Goal: Feedback & Contribution: Leave review/rating

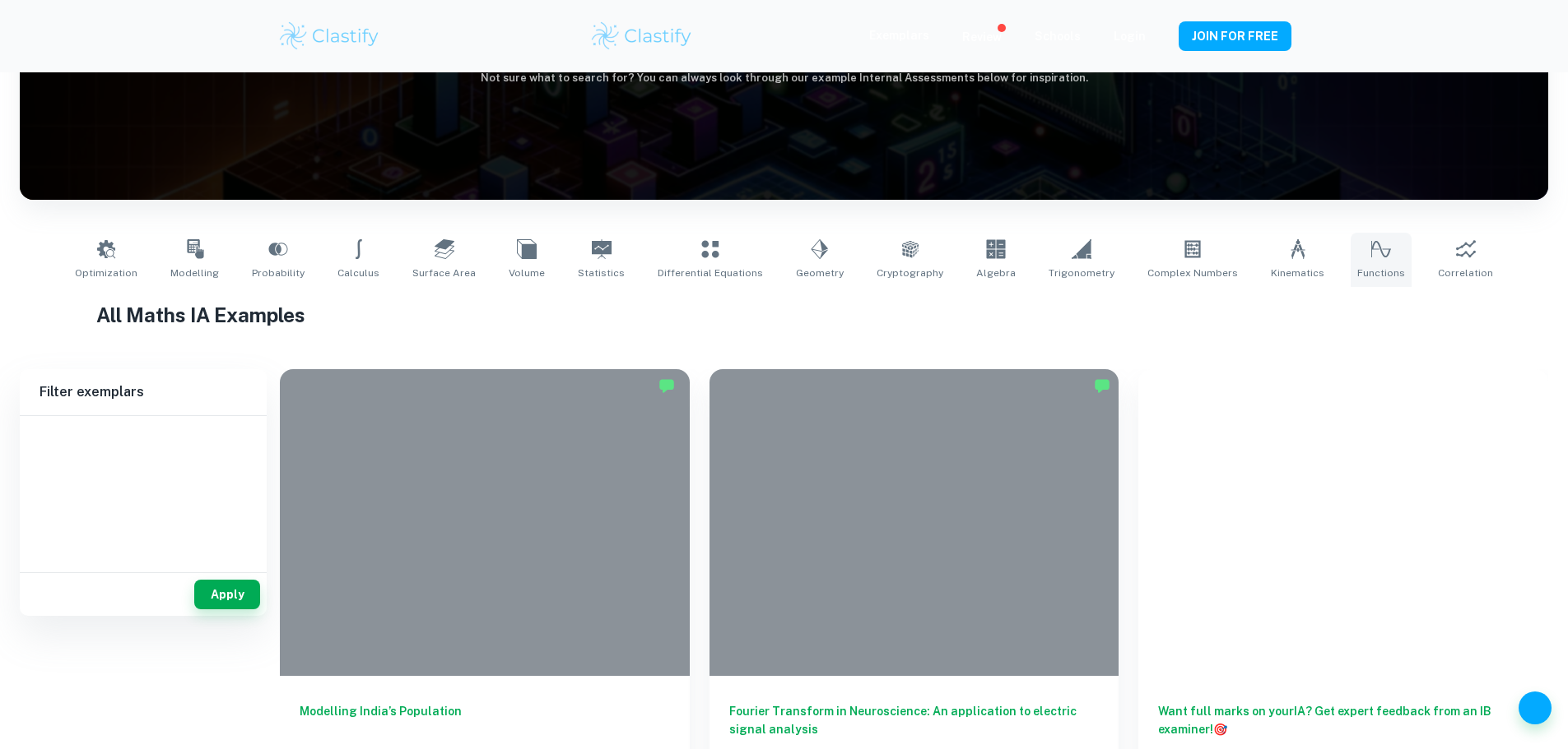
scroll to position [202, 0]
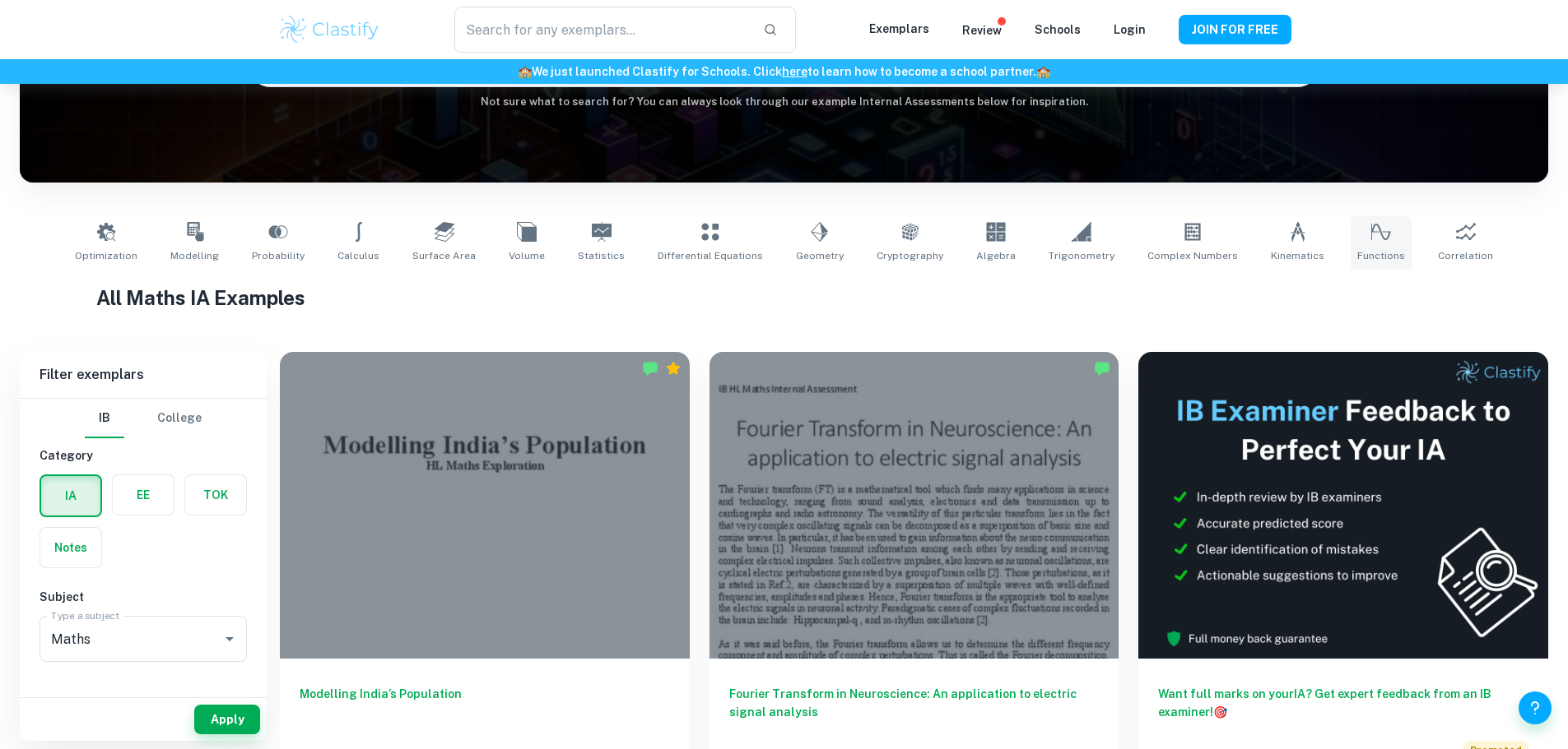
type input "Maths"
click at [398, 450] on div at bounding box center [484, 501] width 410 height 307
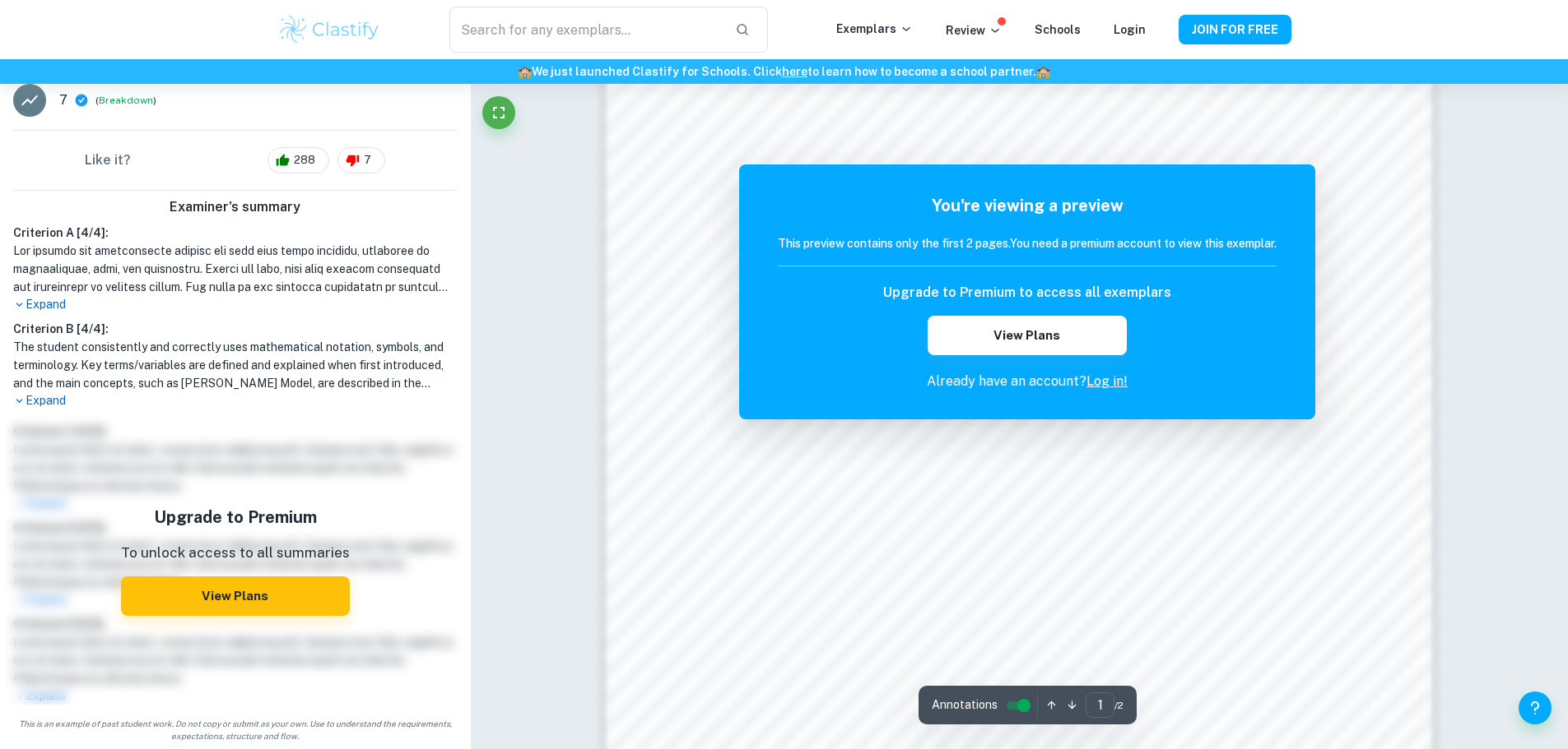
scroll to position [1798, 0]
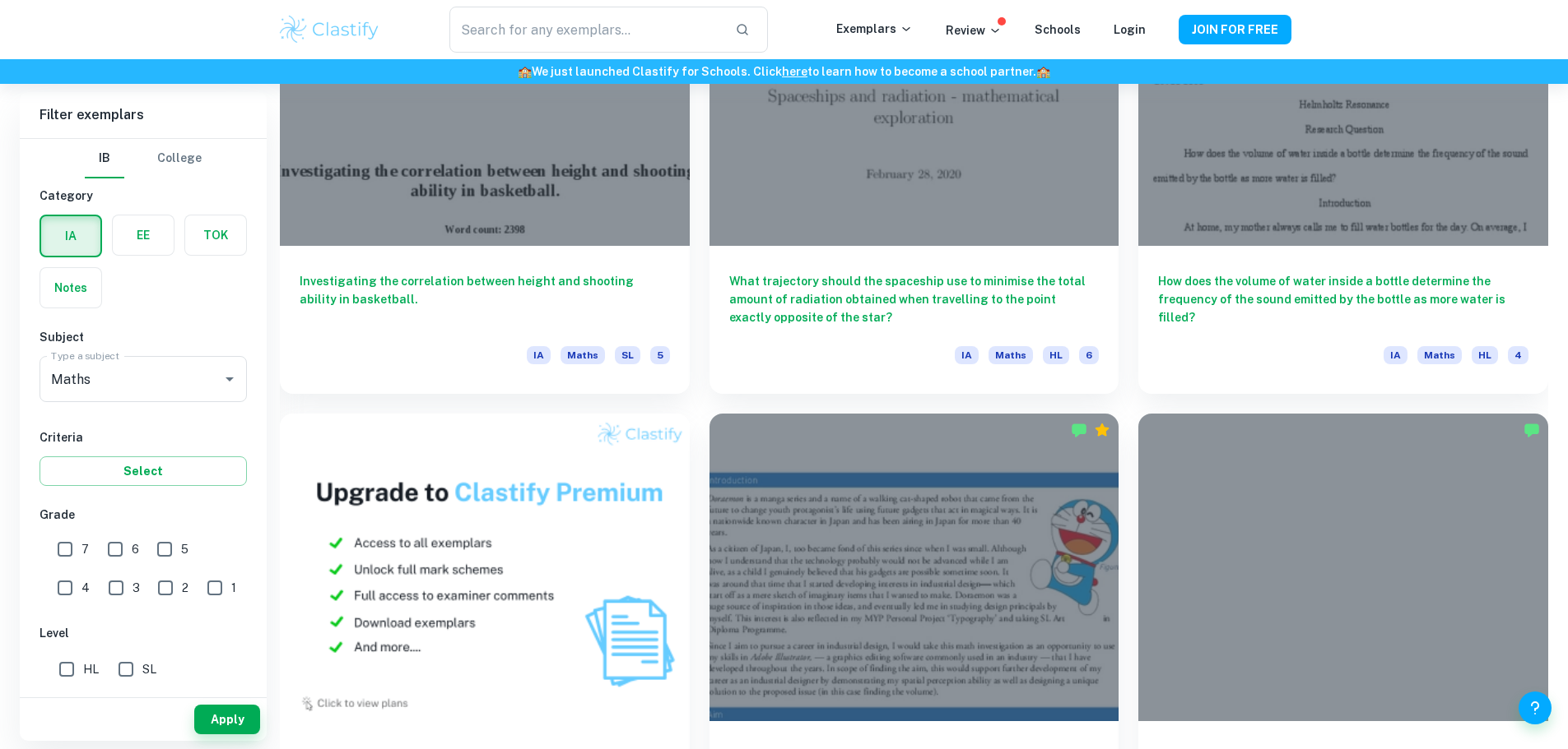
scroll to position [1105, 0]
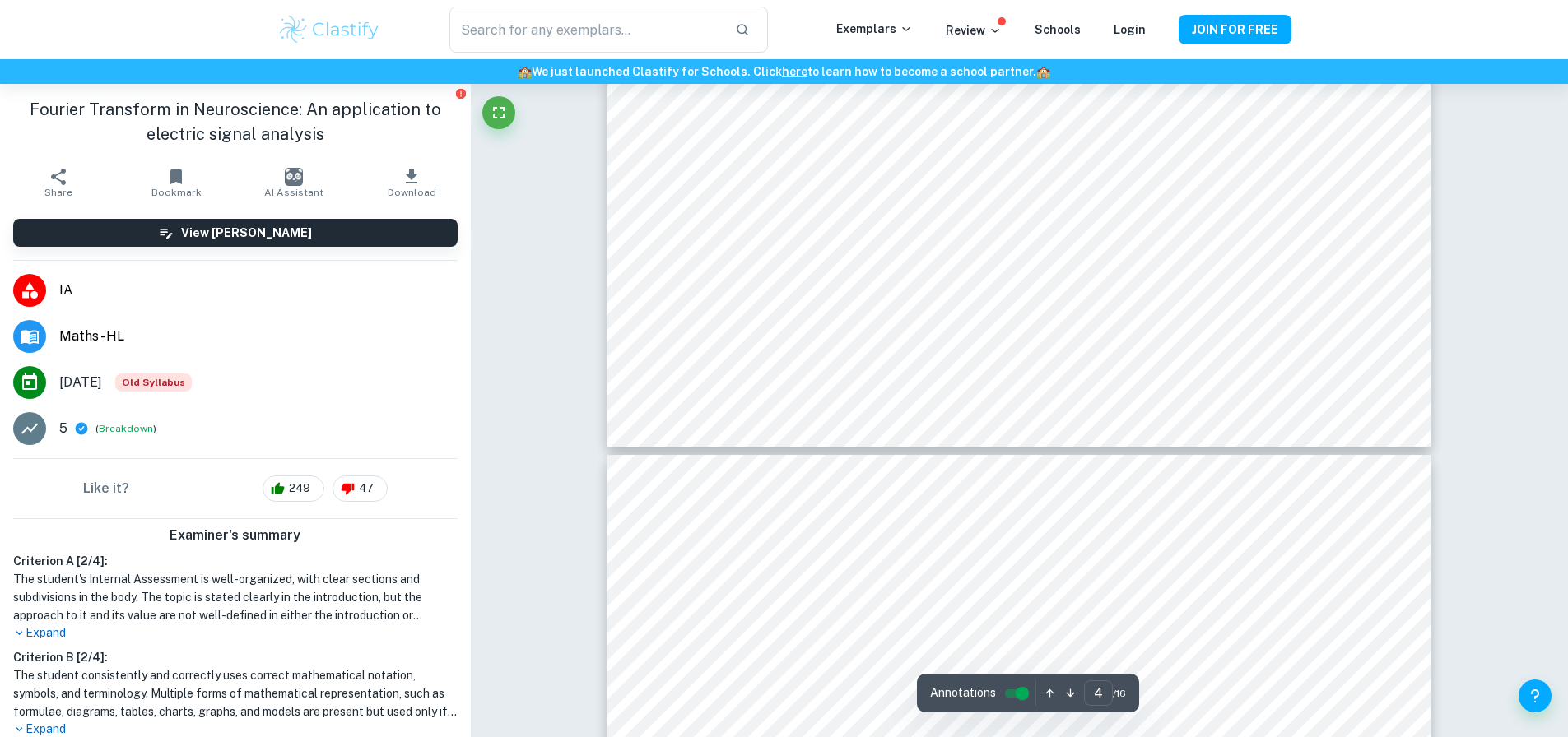
type input "5"
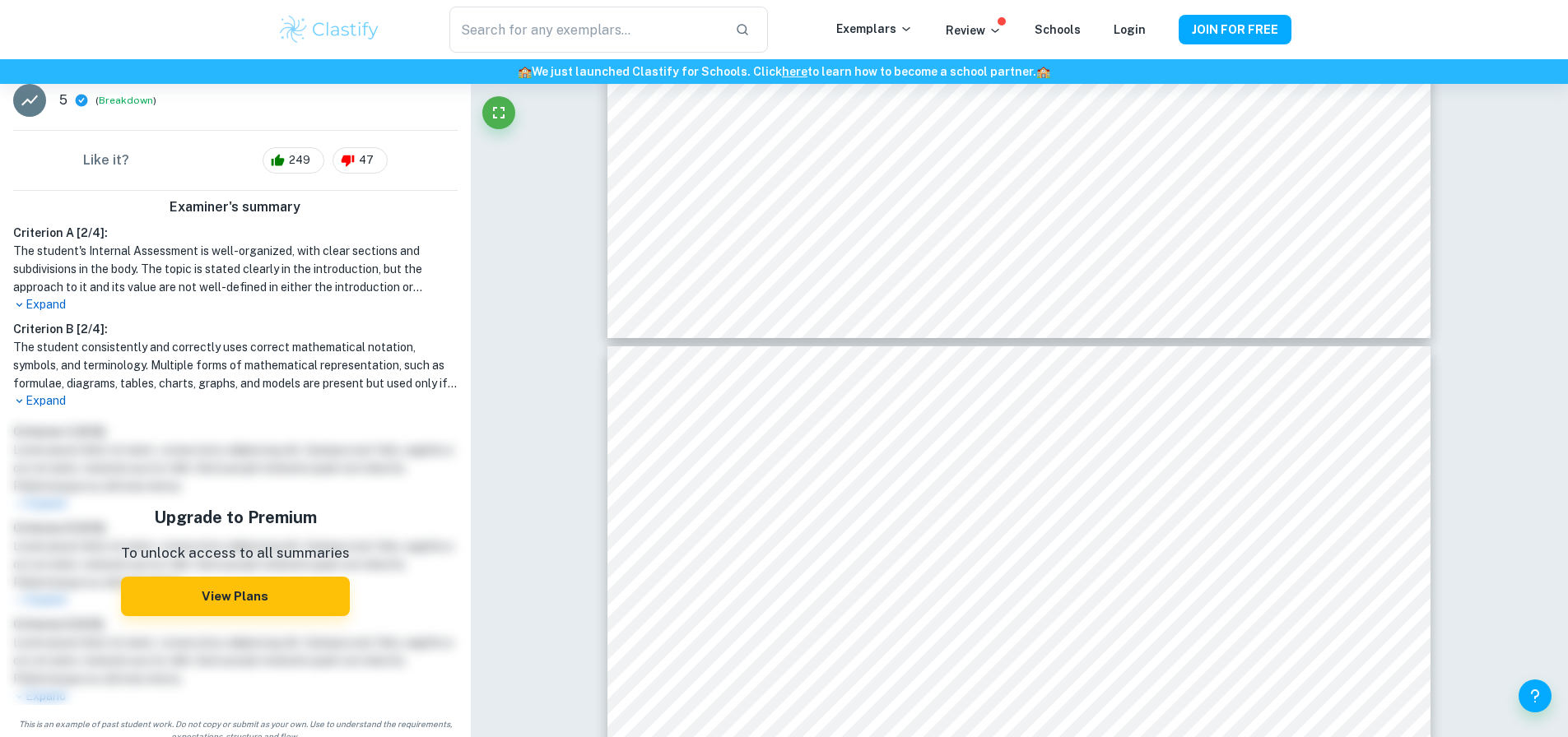
scroll to position [233, 0]
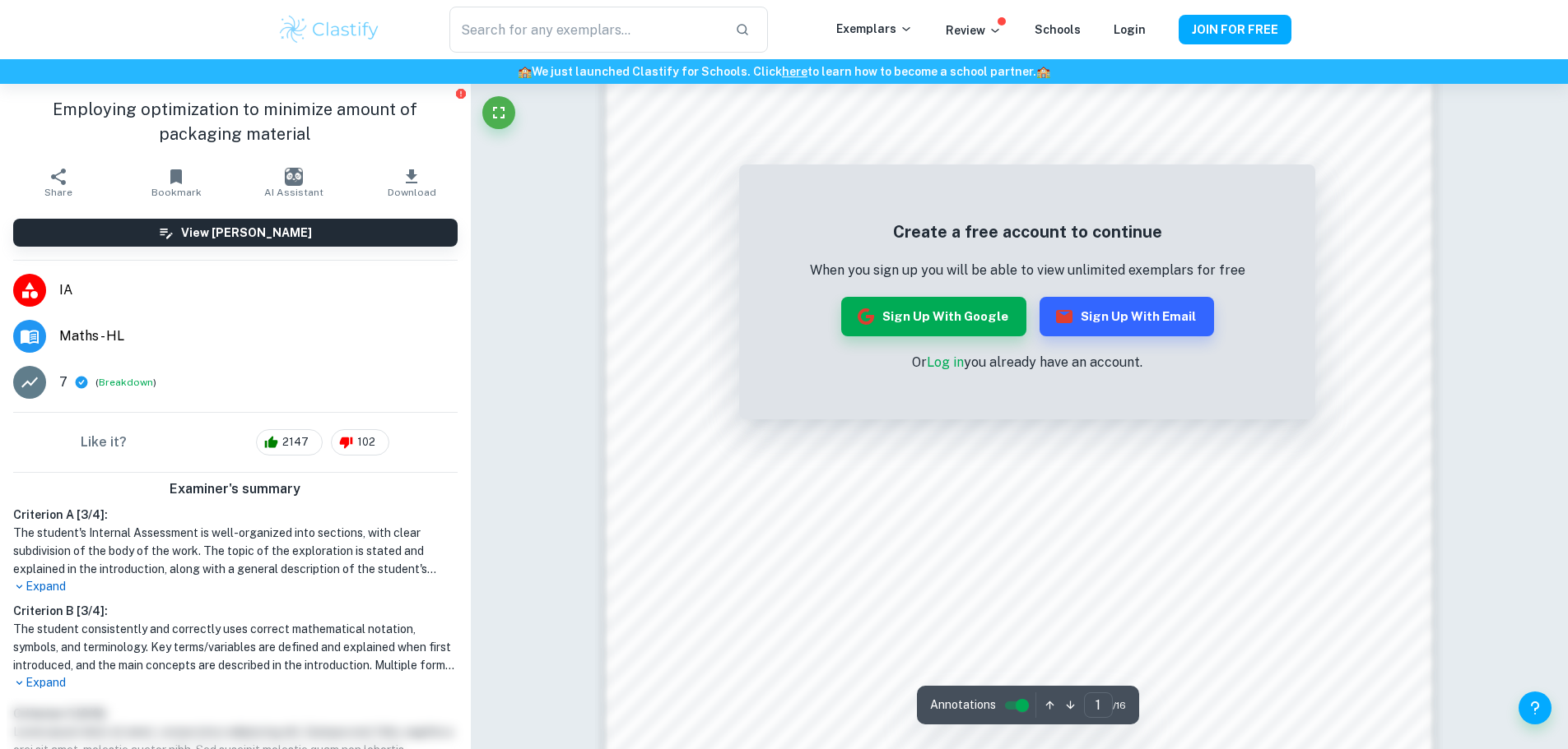
scroll to position [1254, 0]
click at [950, 361] on link "Log in" at bounding box center [945, 362] width 37 height 16
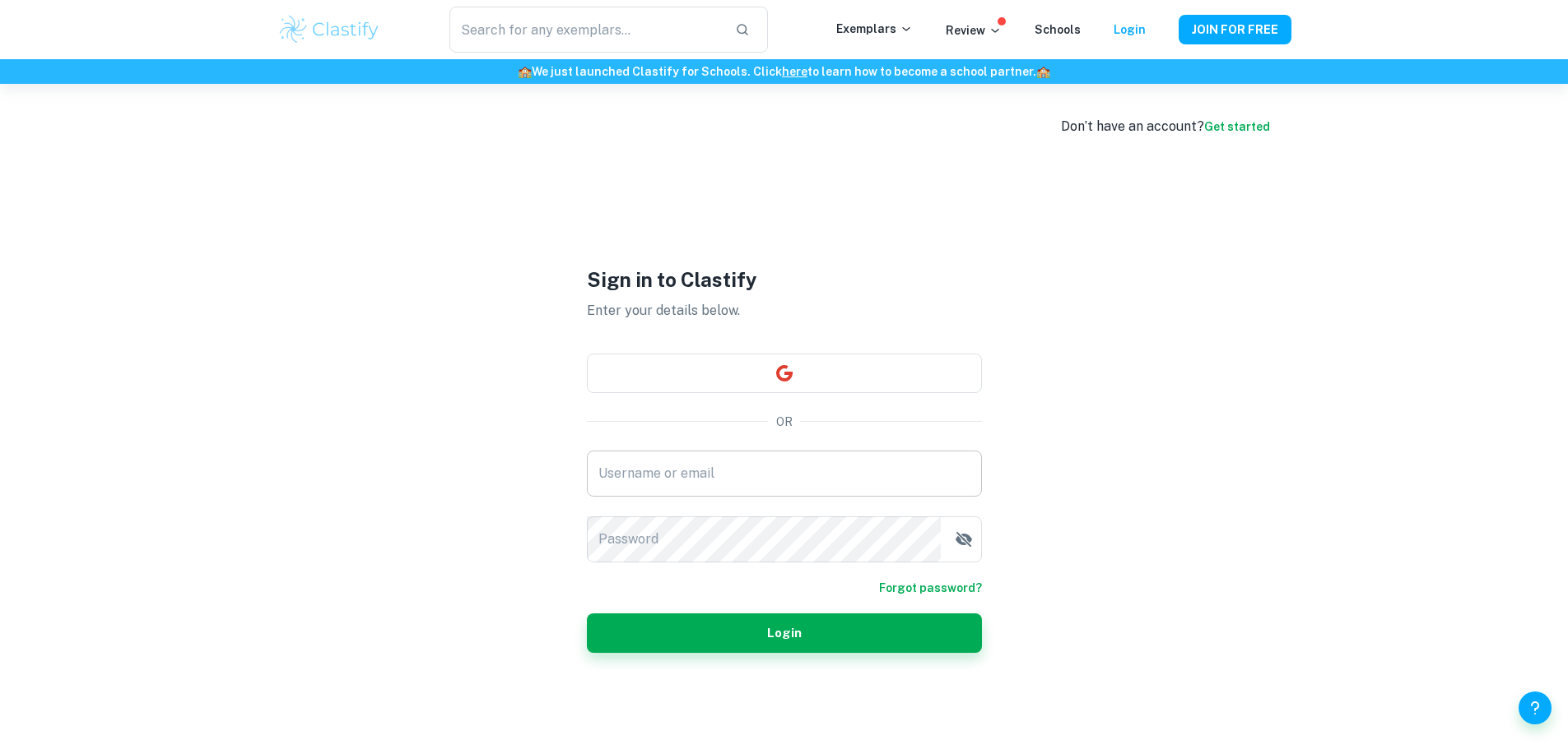
click at [783, 483] on input "Username or email" at bounding box center [784, 473] width 395 height 46
click at [753, 486] on input "Username or email" at bounding box center [784, 473] width 395 height 46
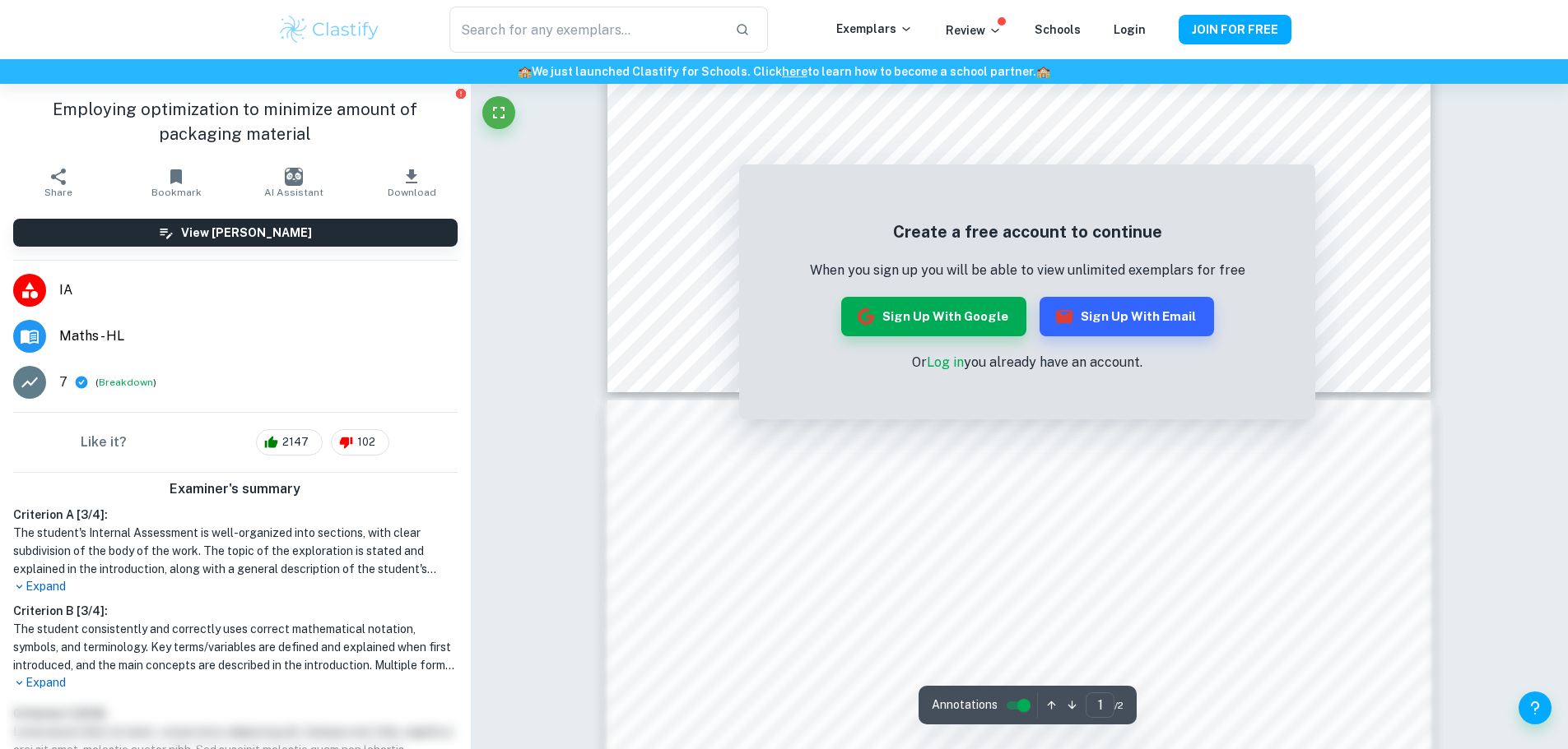
scroll to position [908, 0]
click at [973, 315] on button "Sign up with Google" at bounding box center [933, 316] width 185 height 39
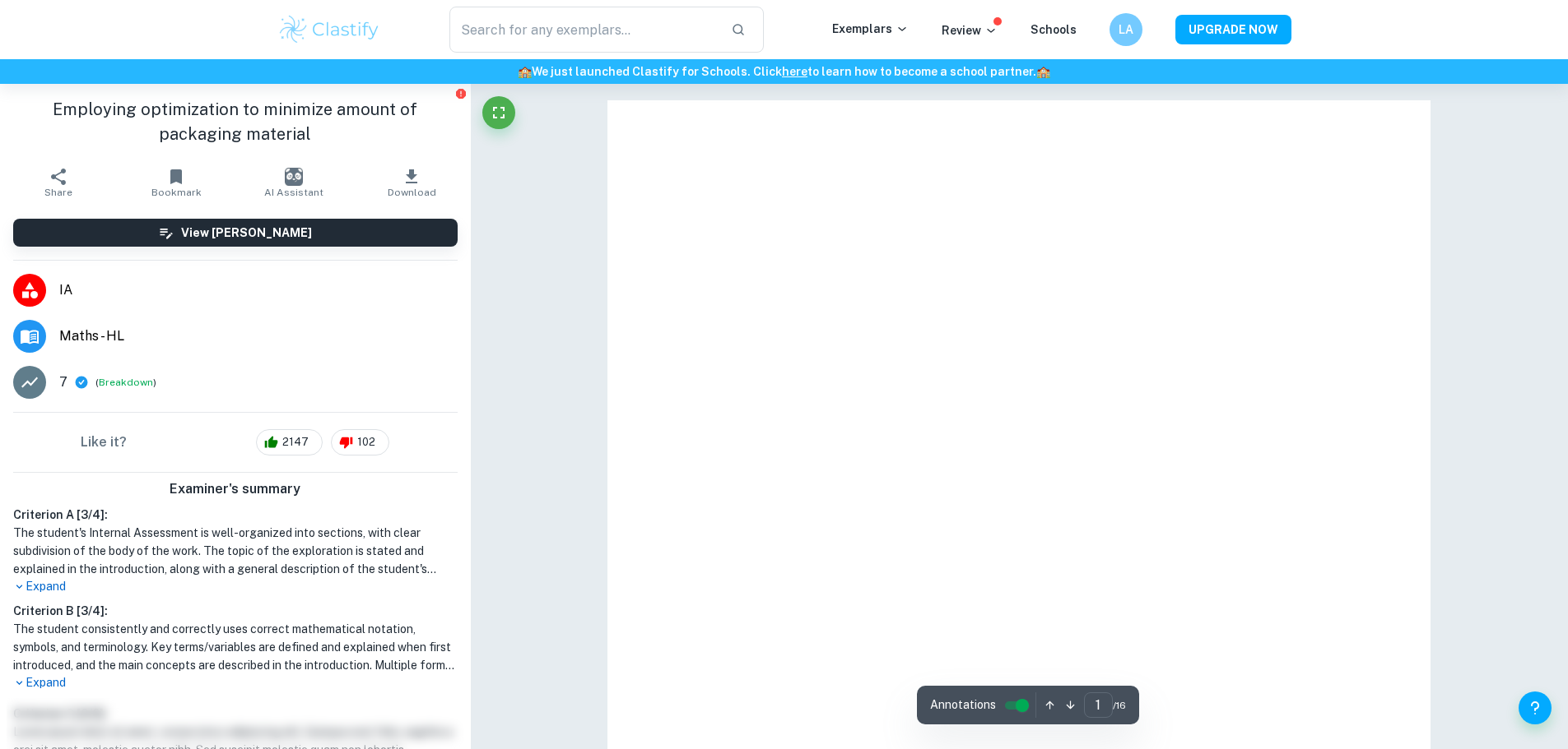
click at [1115, 28] on div "LA" at bounding box center [1125, 29] width 33 height 33
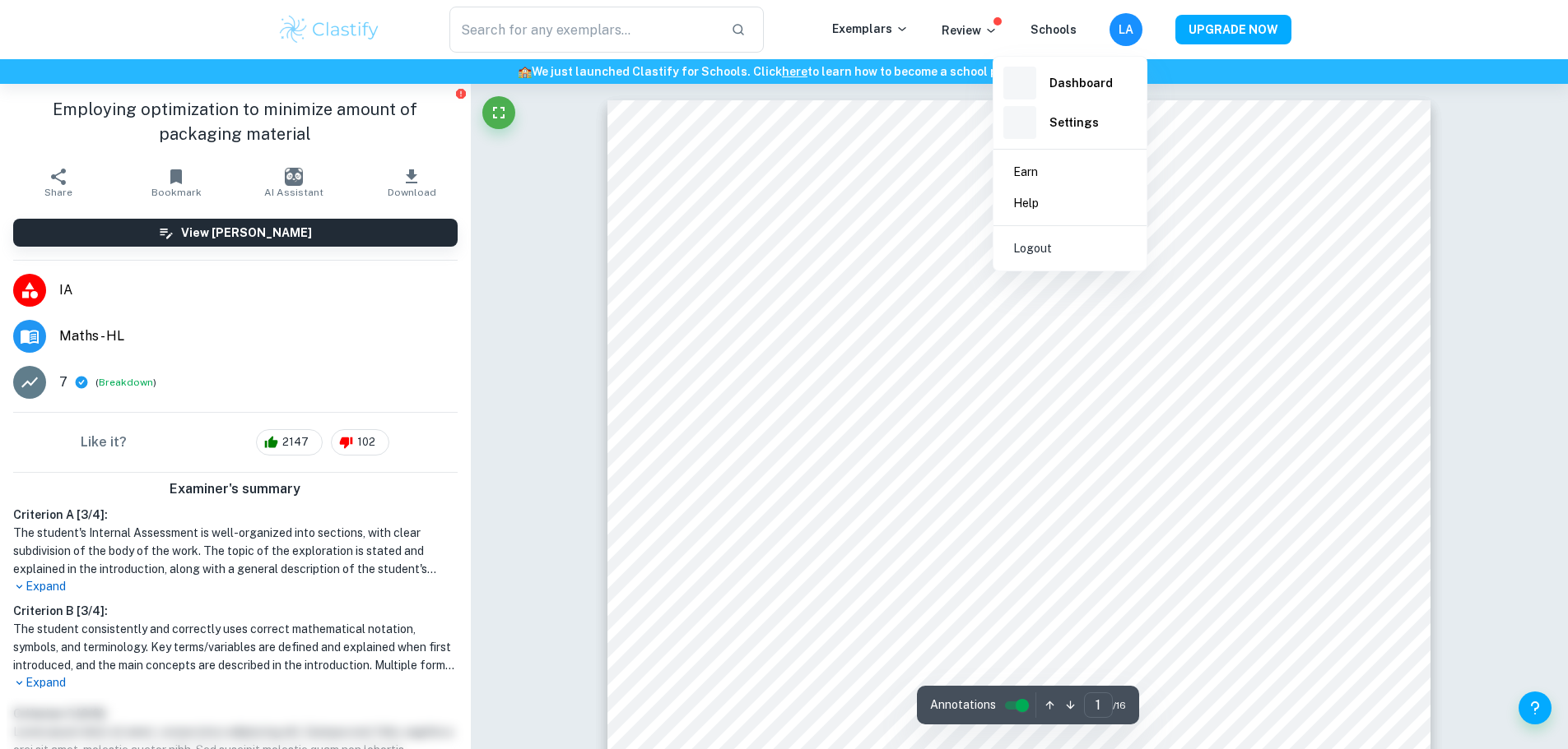
click at [1118, 29] on div at bounding box center [784, 374] width 1568 height 749
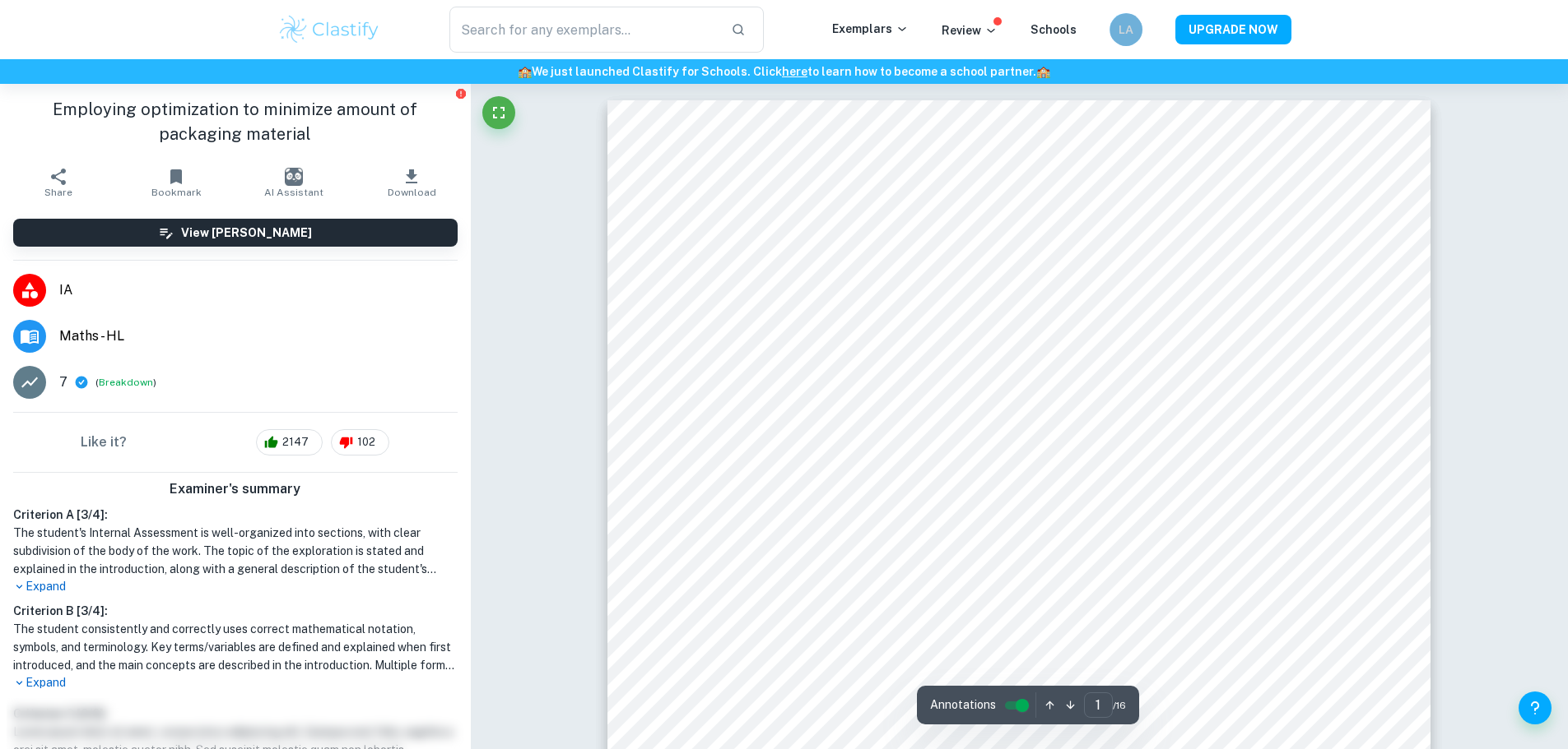
click at [1116, 30] on div "LA" at bounding box center [1125, 29] width 33 height 33
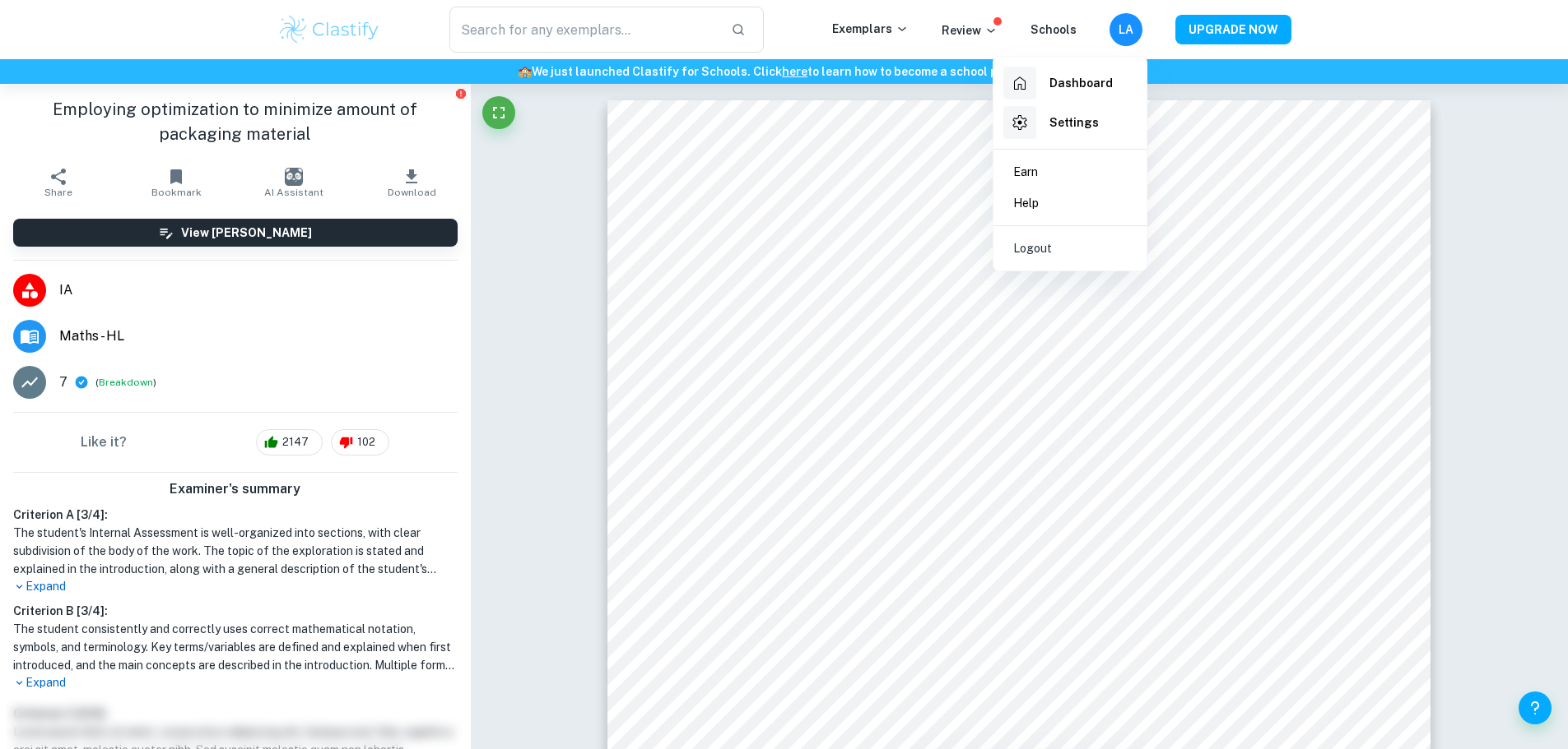
drag, startPoint x: 1125, startPoint y: 30, endPoint x: 1221, endPoint y: 197, distance: 192.6
click at [1127, 32] on div at bounding box center [784, 374] width 1568 height 749
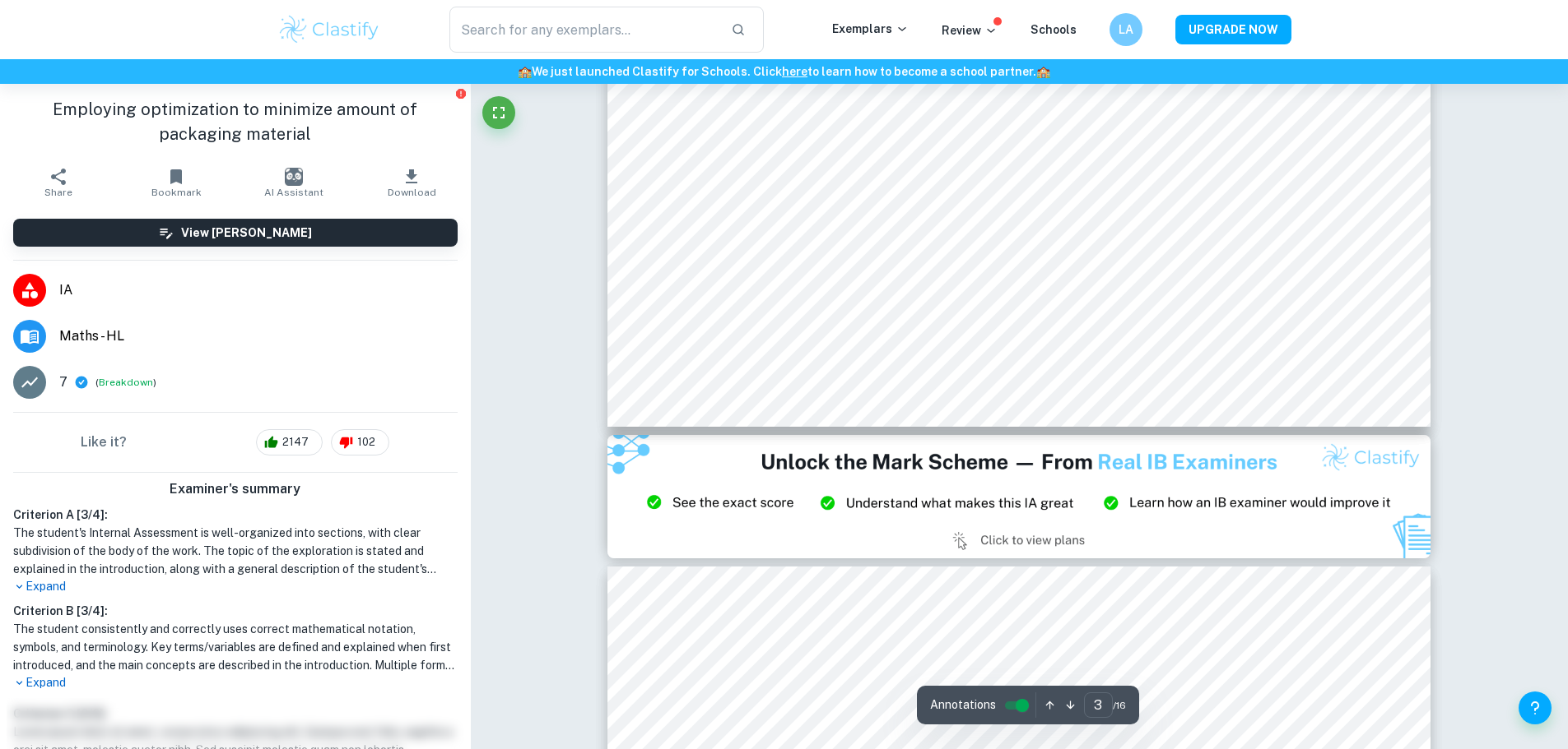
type input "4"
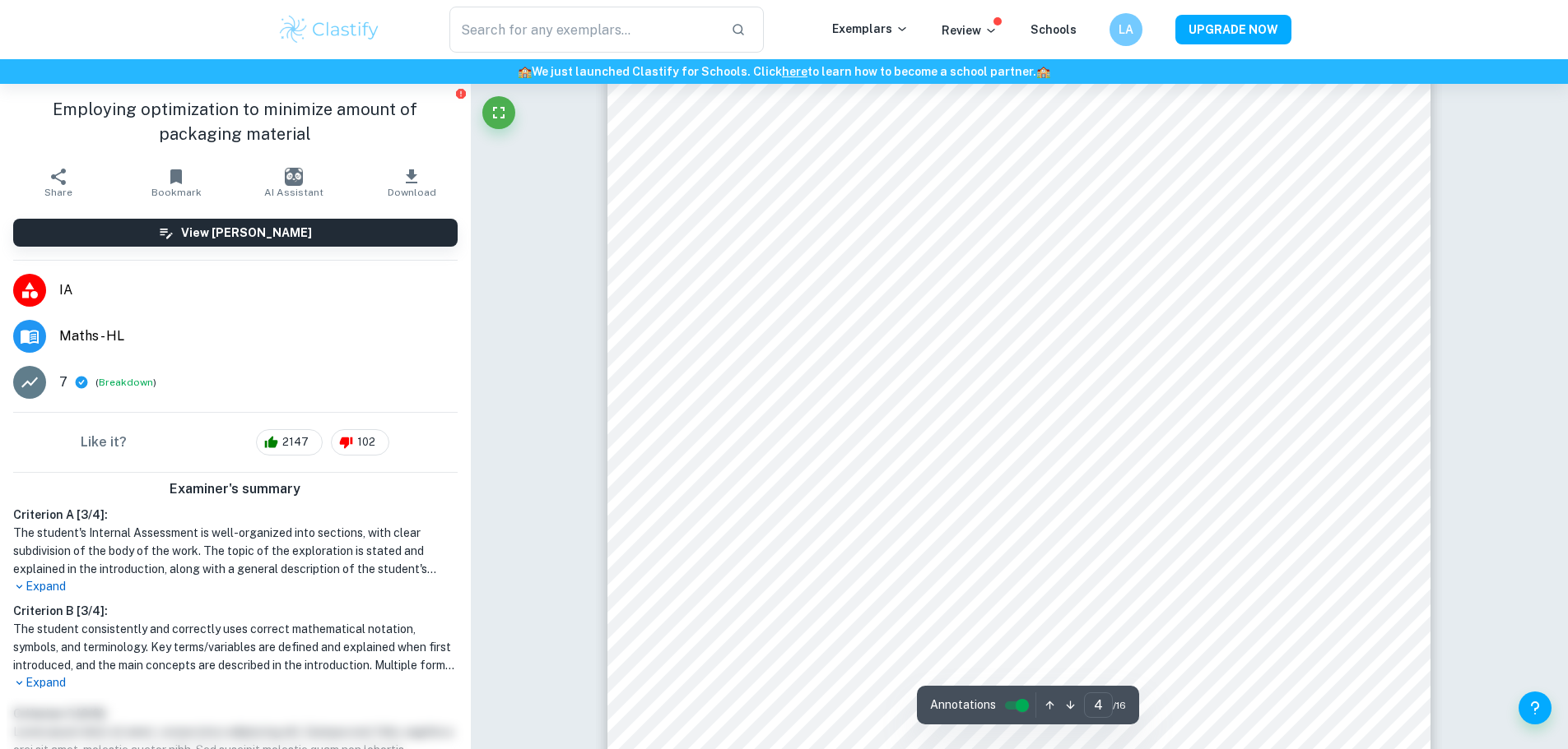
scroll to position [3859, 0]
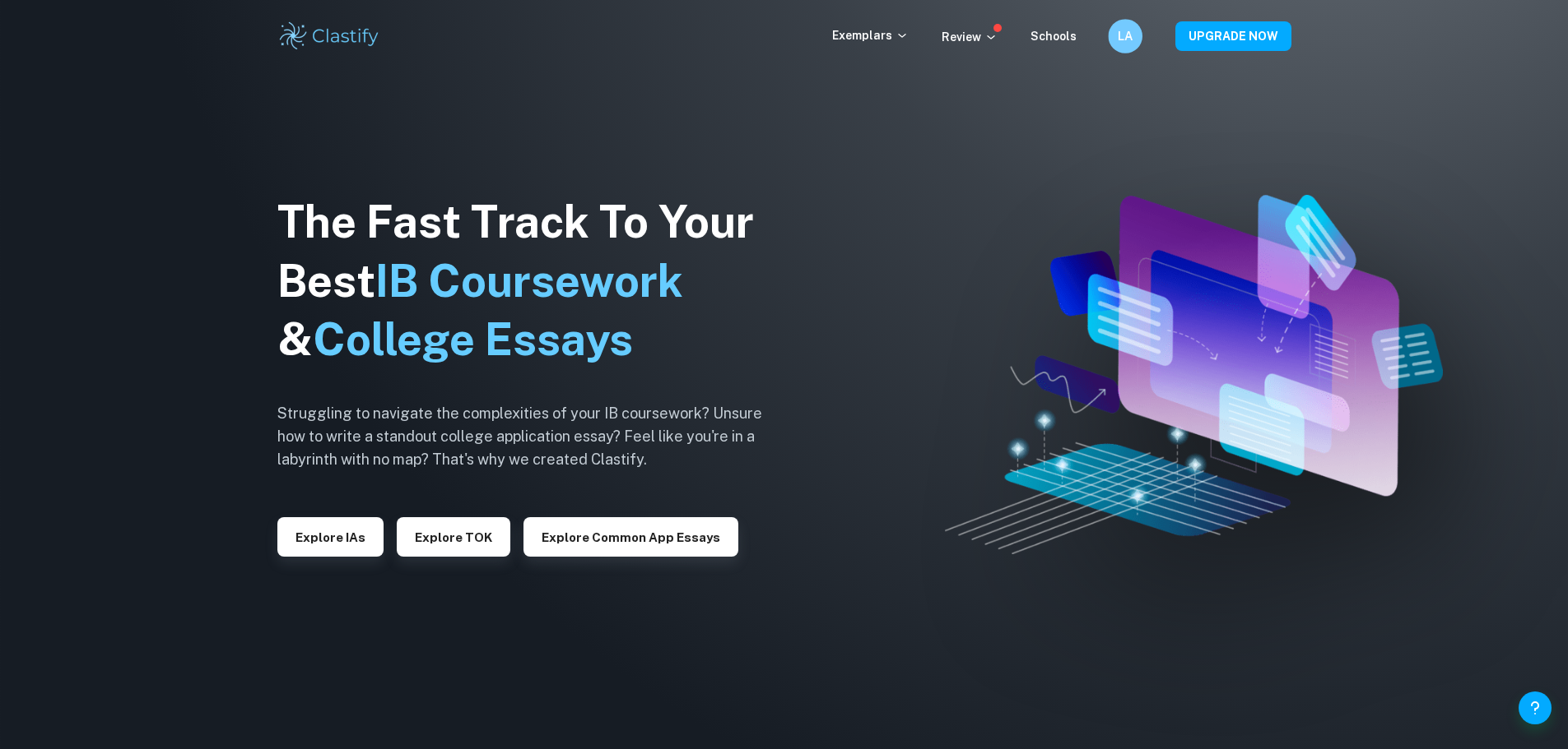
click at [1125, 38] on h6 "LA" at bounding box center [1125, 36] width 20 height 19
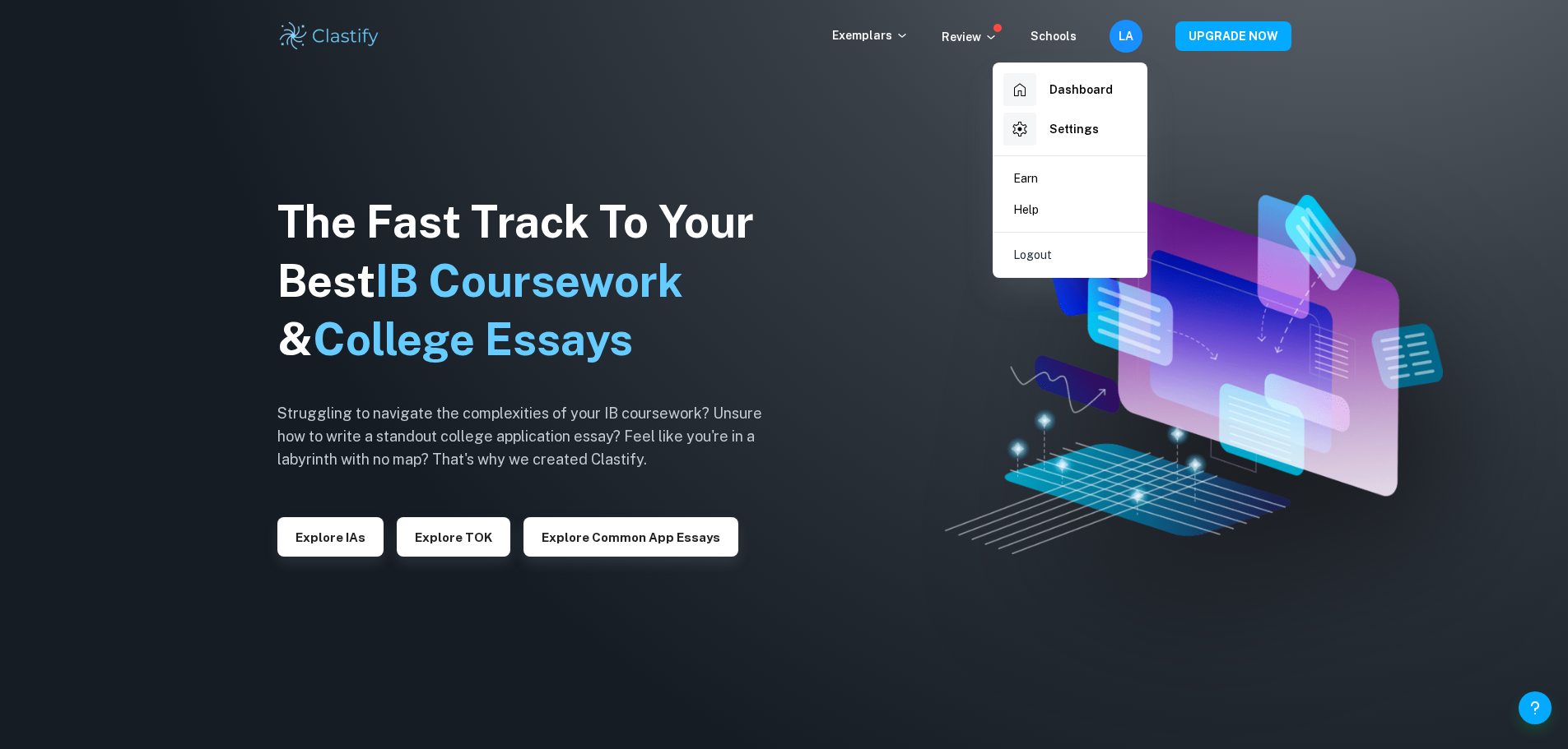
click at [1096, 258] on li "Logout" at bounding box center [1070, 256] width 140 height 32
